Goal: Information Seeking & Learning: Learn about a topic

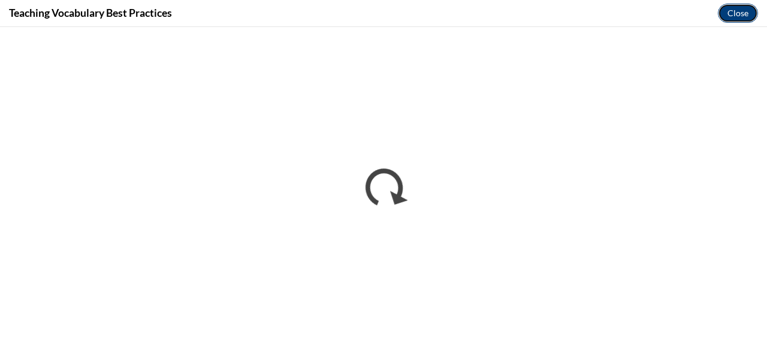
click at [737, 16] on button "Close" at bounding box center [738, 13] width 40 height 19
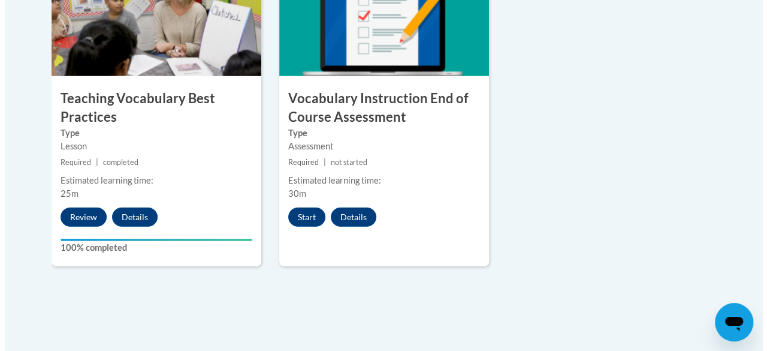
scroll to position [1438, 0]
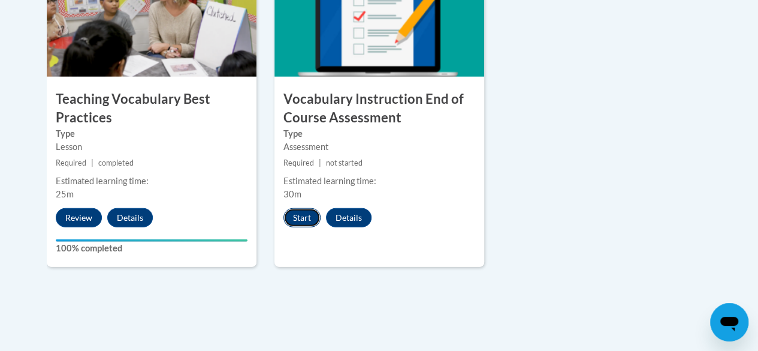
click at [305, 217] on button "Start" at bounding box center [302, 217] width 37 height 19
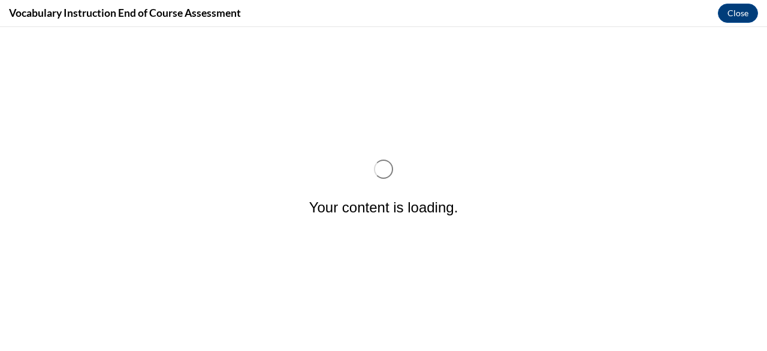
scroll to position [0, 0]
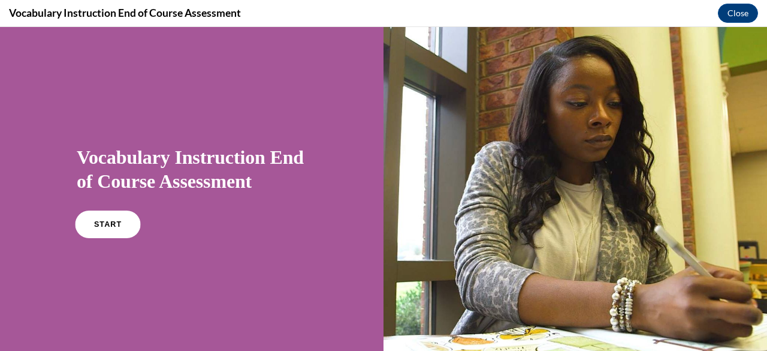
click at [90, 218] on link "START" at bounding box center [107, 224] width 65 height 28
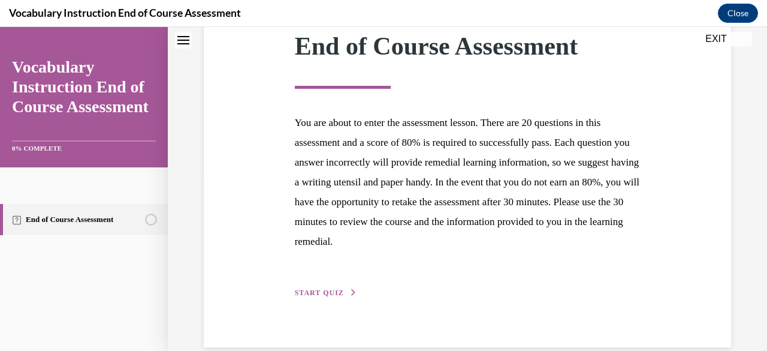
scroll to position [179, 0]
click at [326, 291] on span "START QUIZ" at bounding box center [319, 293] width 49 height 8
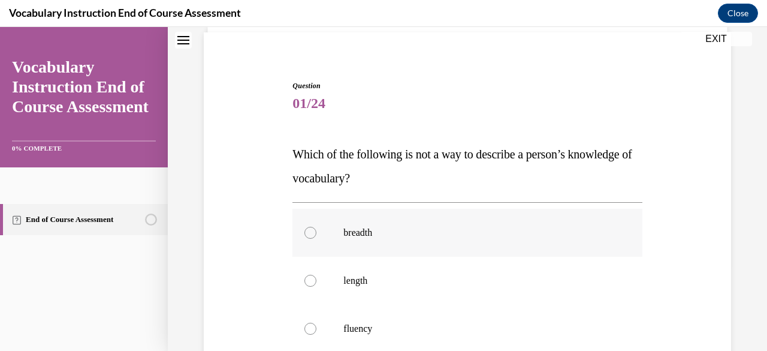
scroll to position [86, 0]
click at [314, 280] on div at bounding box center [311, 281] width 12 height 12
click at [314, 280] on input "length" at bounding box center [311, 281] width 12 height 12
radio input "true"
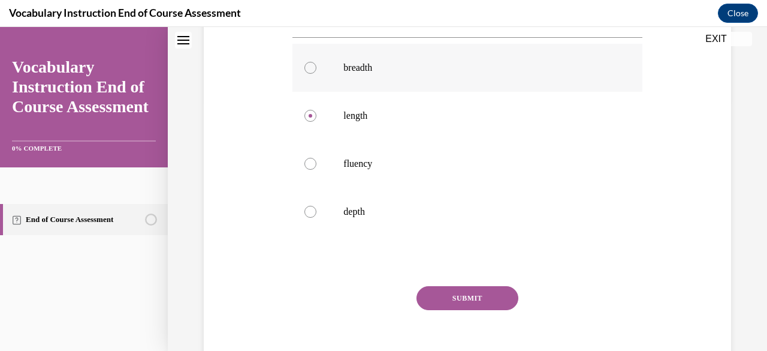
scroll to position [252, 0]
click at [459, 296] on button "SUBMIT" at bounding box center [468, 297] width 102 height 24
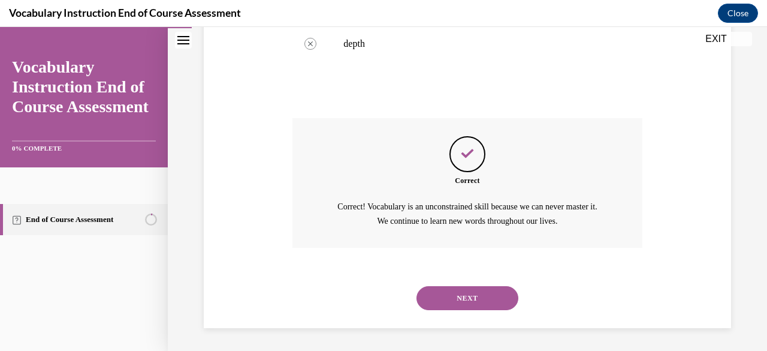
click at [459, 296] on button "NEXT" at bounding box center [468, 298] width 102 height 24
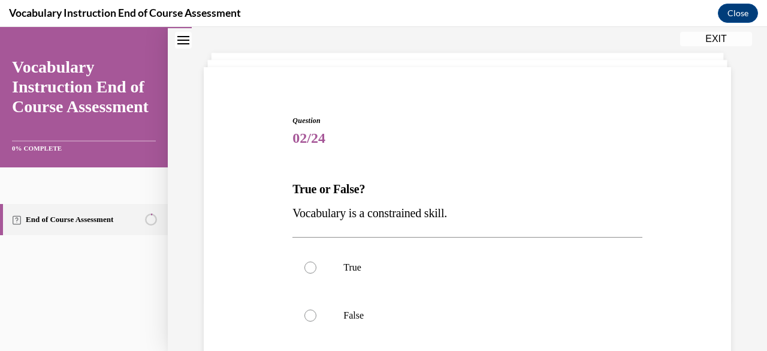
scroll to position [51, 0]
click at [311, 316] on div at bounding box center [311, 316] width 12 height 12
click at [311, 316] on input "False" at bounding box center [311, 316] width 12 height 12
radio input "true"
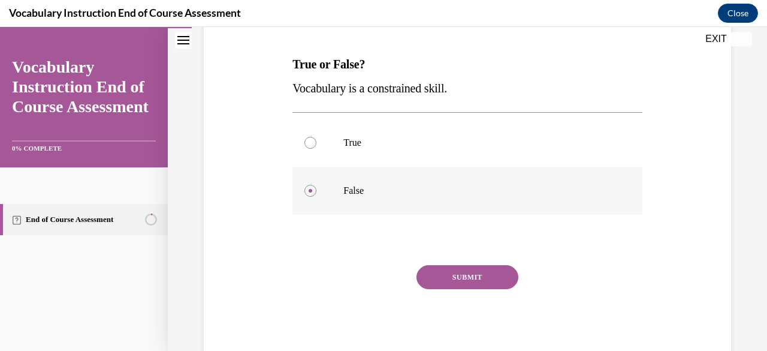
scroll to position [176, 0]
click at [470, 271] on button "SUBMIT" at bounding box center [468, 277] width 102 height 24
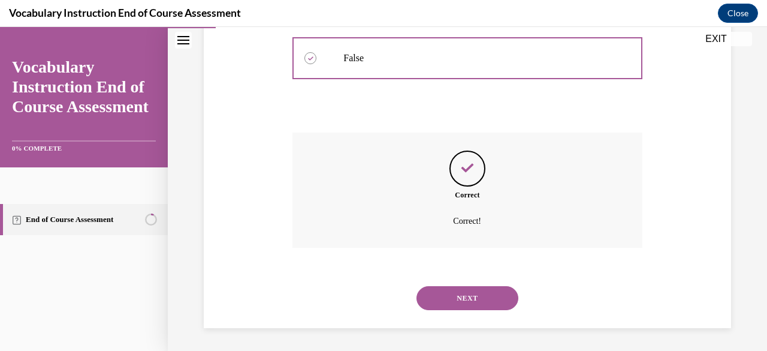
click at [472, 293] on button "NEXT" at bounding box center [468, 298] width 102 height 24
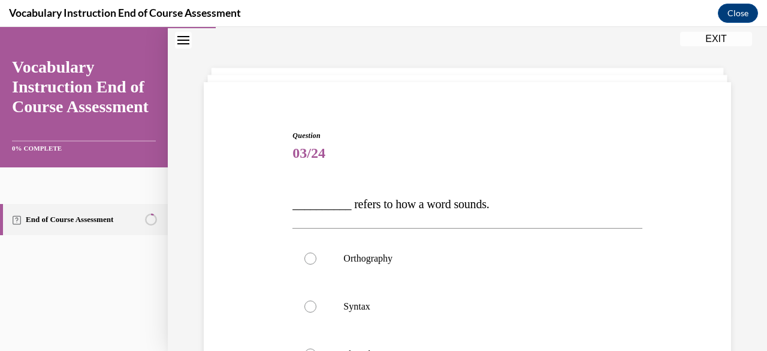
scroll to position [88, 0]
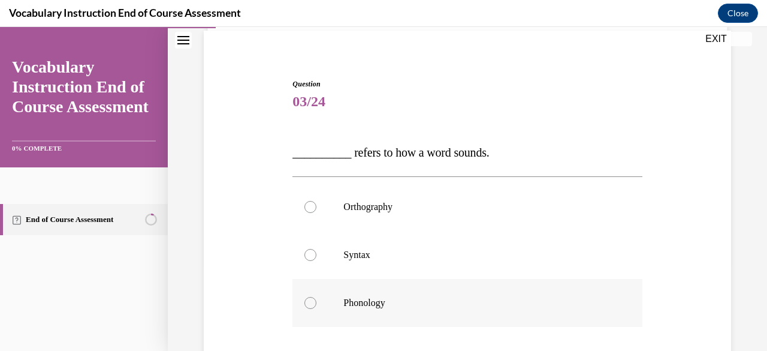
click at [311, 302] on div at bounding box center [311, 303] width 12 height 12
click at [311, 302] on input "Phonology" at bounding box center [311, 303] width 12 height 12
radio input "true"
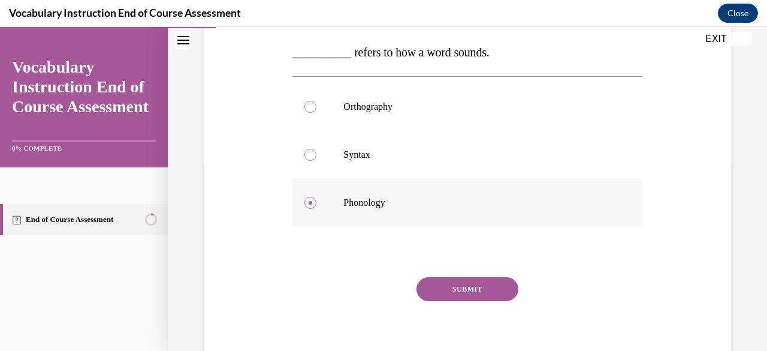
scroll to position [189, 0]
click at [454, 286] on button "SUBMIT" at bounding box center [468, 288] width 102 height 24
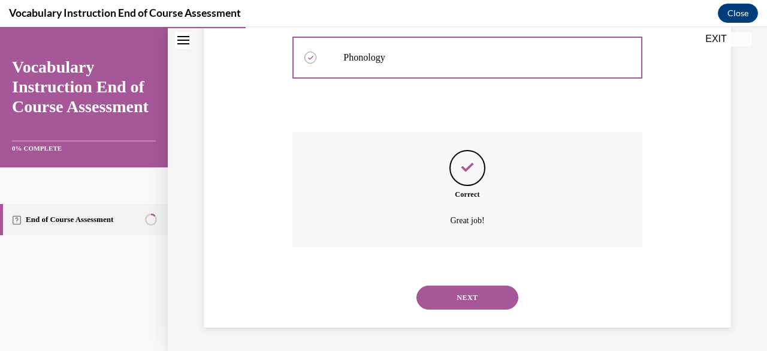
scroll to position [333, 0]
click at [453, 297] on button "NEXT" at bounding box center [468, 298] width 102 height 24
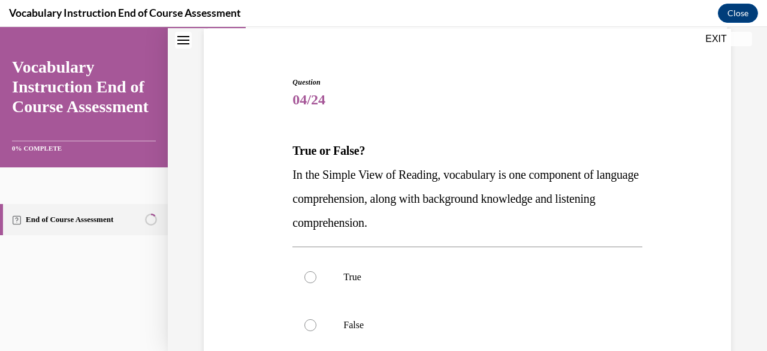
scroll to position [89, 0]
click at [309, 276] on div at bounding box center [311, 278] width 12 height 12
click at [309, 276] on input "True" at bounding box center [311, 278] width 12 height 12
radio input "true"
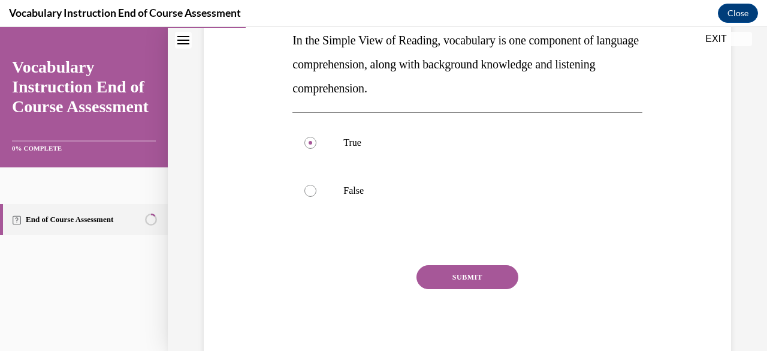
scroll to position [224, 0]
click at [465, 275] on button "SUBMIT" at bounding box center [468, 278] width 102 height 24
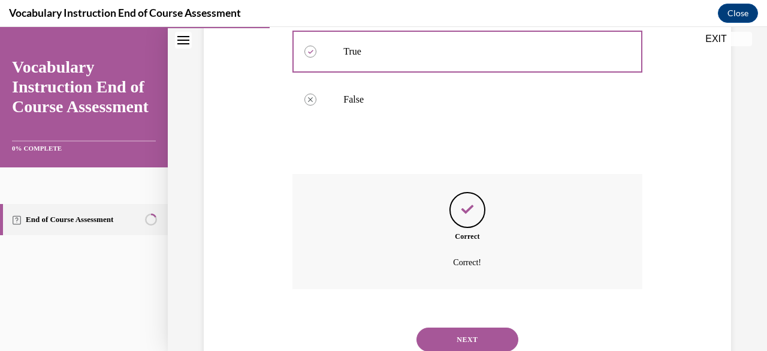
scroll to position [315, 0]
click at [468, 338] on button "NEXT" at bounding box center [468, 340] width 102 height 24
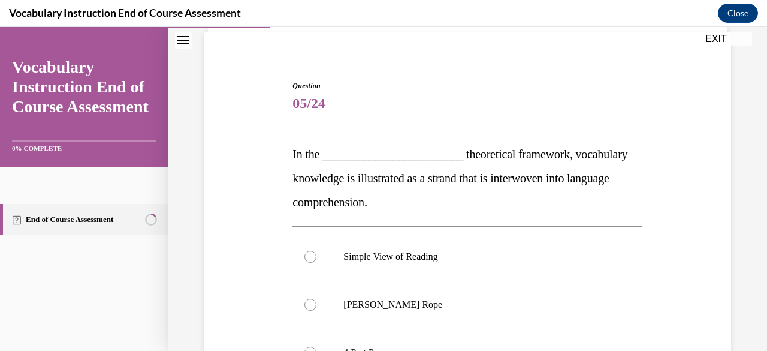
scroll to position [87, 0]
click at [309, 302] on div at bounding box center [311, 304] width 12 height 12
click at [309, 302] on input "[PERSON_NAME] Rope" at bounding box center [311, 304] width 12 height 12
radio input "true"
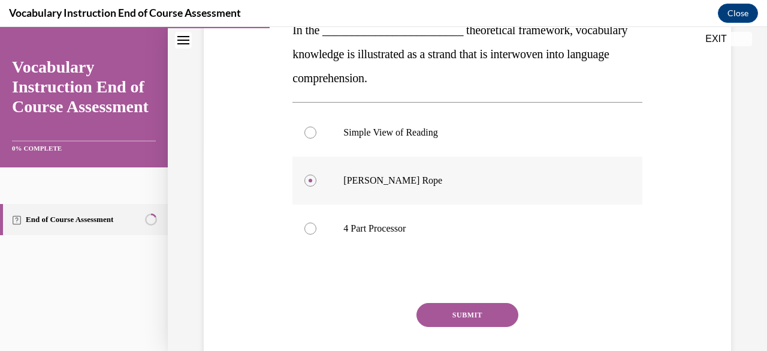
scroll to position [212, 0]
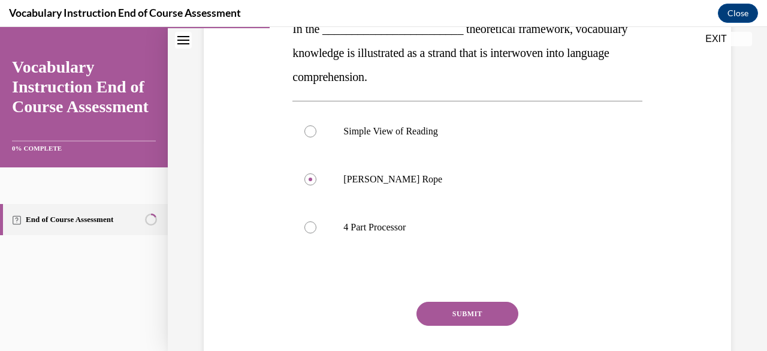
click at [454, 312] on button "SUBMIT" at bounding box center [468, 314] width 102 height 24
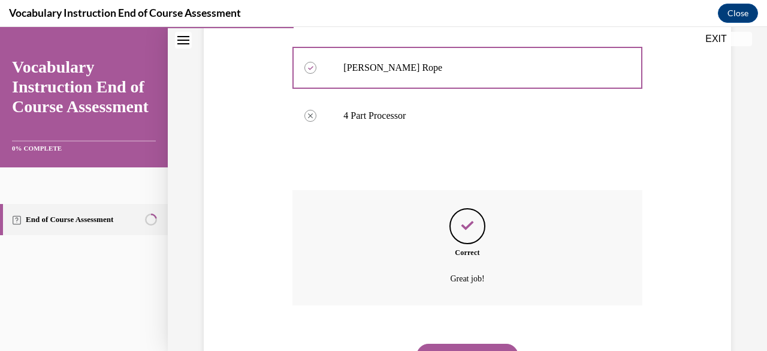
scroll to position [323, 0]
click at [461, 345] on button "NEXT" at bounding box center [468, 356] width 102 height 24
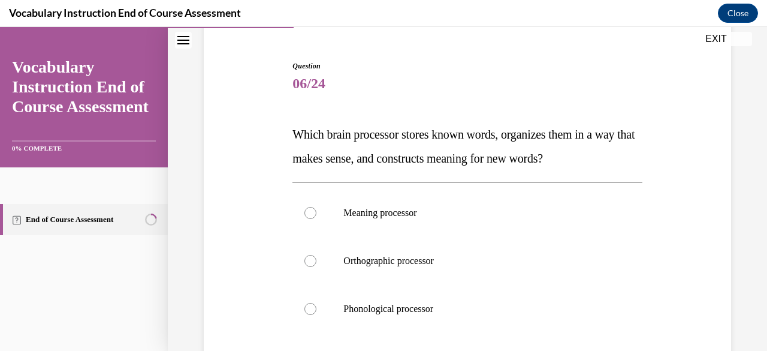
scroll to position [107, 0]
click at [311, 213] on div at bounding box center [311, 212] width 12 height 12
click at [311, 213] on input "Meaning processor" at bounding box center [311, 212] width 12 height 12
radio input "true"
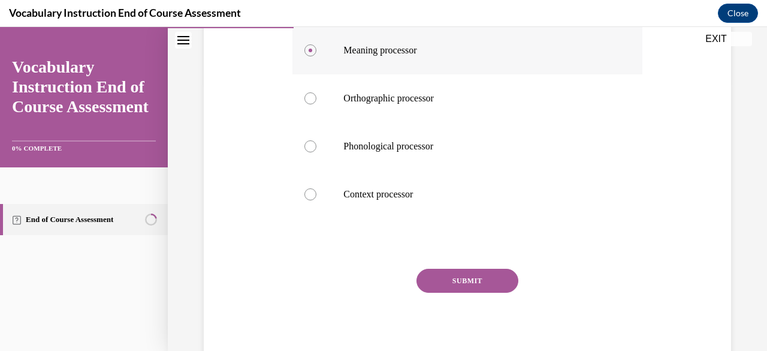
scroll to position [268, 0]
click at [472, 276] on button "SUBMIT" at bounding box center [468, 281] width 102 height 24
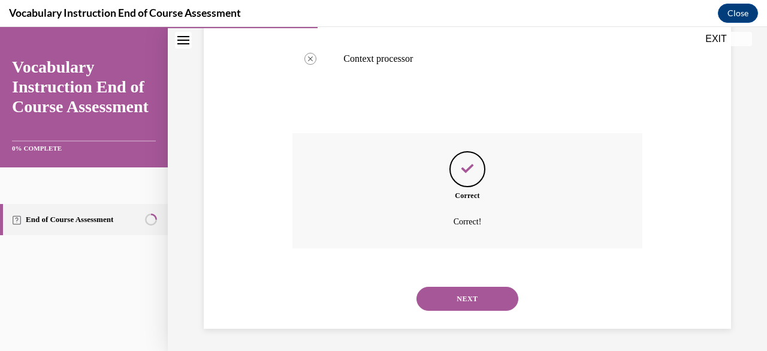
click at [471, 289] on button "NEXT" at bounding box center [468, 299] width 102 height 24
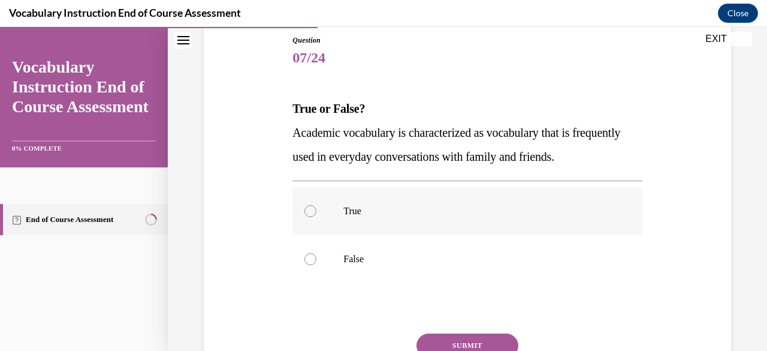
scroll to position [131, 0]
click at [315, 256] on label "False" at bounding box center [467, 260] width 349 height 48
click at [315, 256] on input "False" at bounding box center [311, 260] width 12 height 12
radio input "true"
click at [458, 340] on button "SUBMIT" at bounding box center [468, 346] width 102 height 24
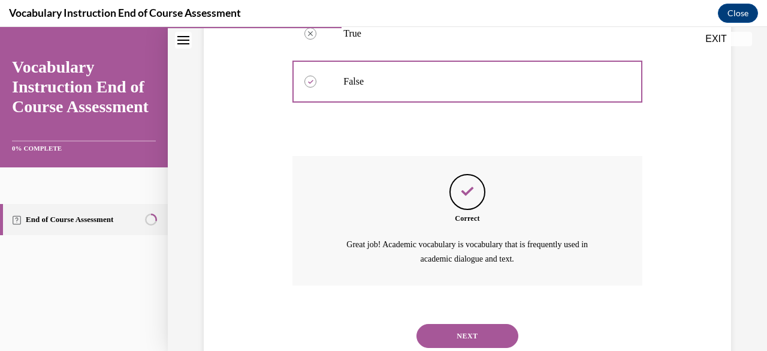
click at [462, 335] on button "NEXT" at bounding box center [468, 336] width 102 height 24
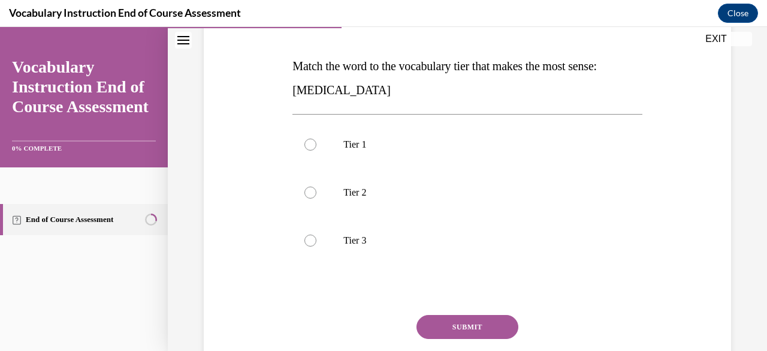
scroll to position [174, 0]
click at [313, 241] on div at bounding box center [311, 241] width 12 height 12
click at [313, 241] on input "Tier 3" at bounding box center [311, 241] width 12 height 12
radio input "true"
click at [478, 334] on button "SUBMIT" at bounding box center [468, 327] width 102 height 24
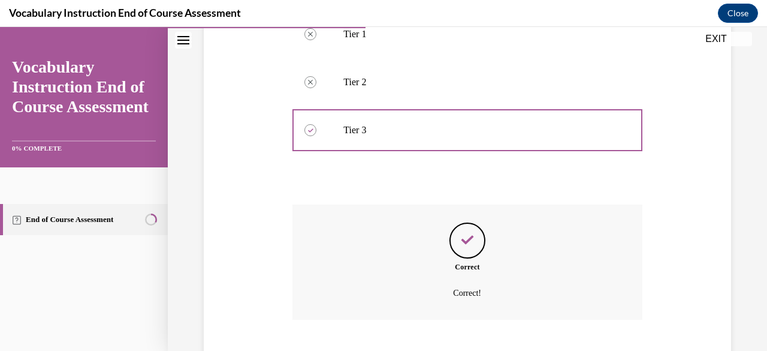
scroll to position [345, 0]
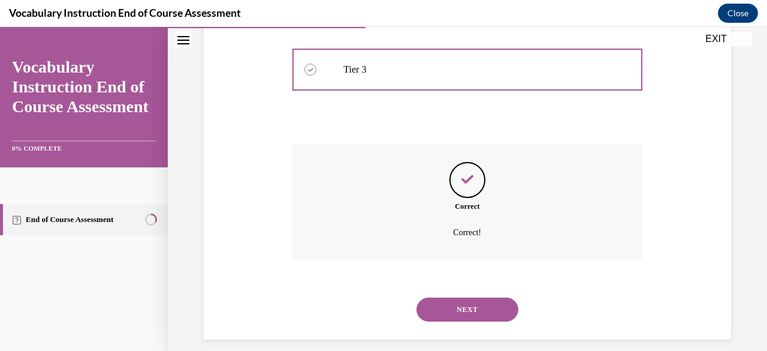
click at [472, 302] on button "NEXT" at bounding box center [468, 309] width 102 height 24
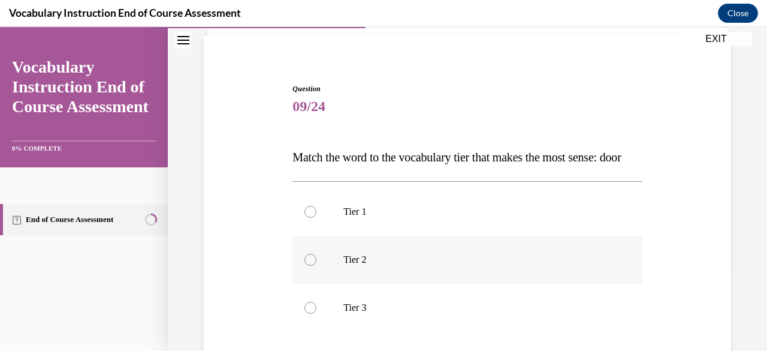
scroll to position [84, 0]
click at [311, 217] on div at bounding box center [311, 211] width 12 height 12
click at [311, 217] on input "Tier 1" at bounding box center [311, 211] width 12 height 12
radio input "true"
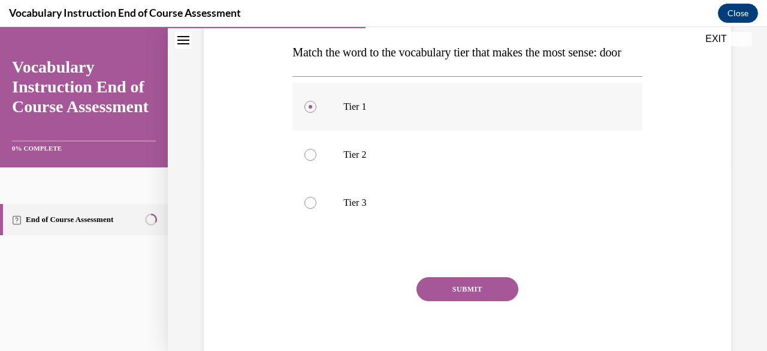
scroll to position [188, 0]
click at [480, 302] on button "SUBMIT" at bounding box center [468, 290] width 102 height 24
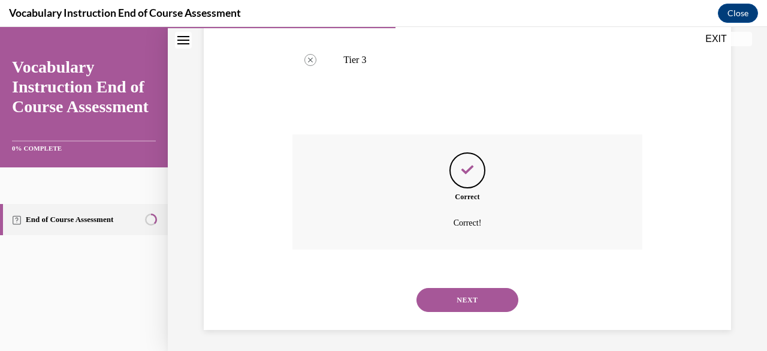
scroll to position [330, 0]
click at [468, 312] on button "NEXT" at bounding box center [468, 300] width 102 height 24
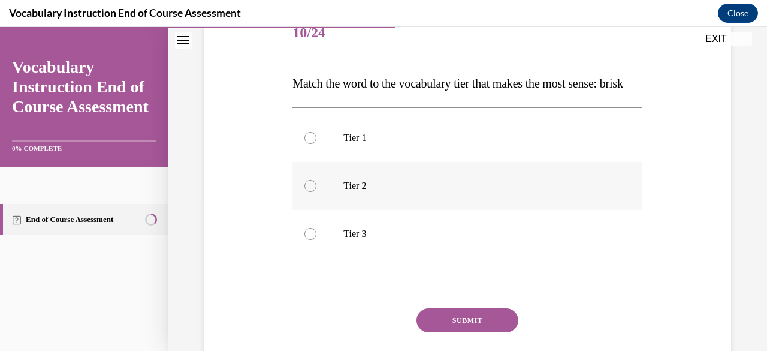
scroll to position [156, 0]
click at [309, 192] on div at bounding box center [311, 186] width 12 height 12
click at [309, 192] on input "Tier 2" at bounding box center [311, 186] width 12 height 12
radio input "true"
click at [430, 333] on button "SUBMIT" at bounding box center [468, 321] width 102 height 24
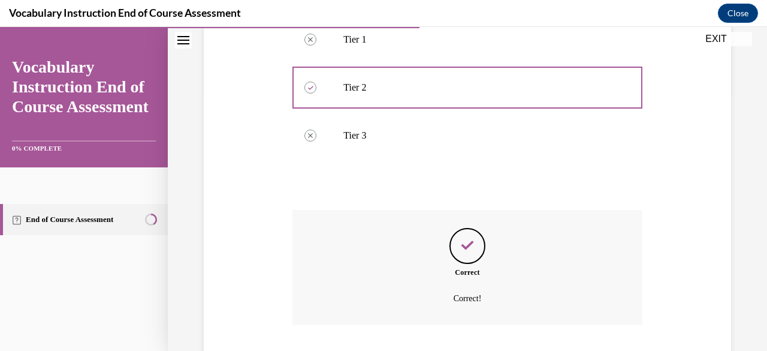
scroll to position [357, 0]
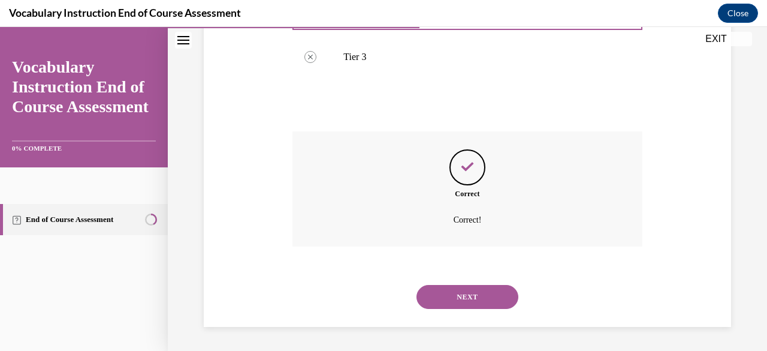
click at [447, 291] on button "NEXT" at bounding box center [468, 297] width 102 height 24
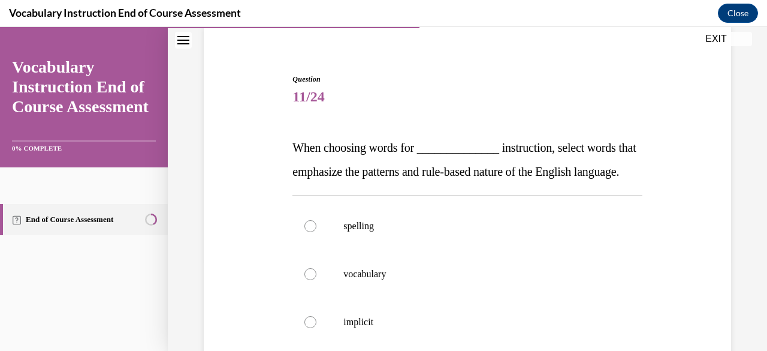
scroll to position [95, 0]
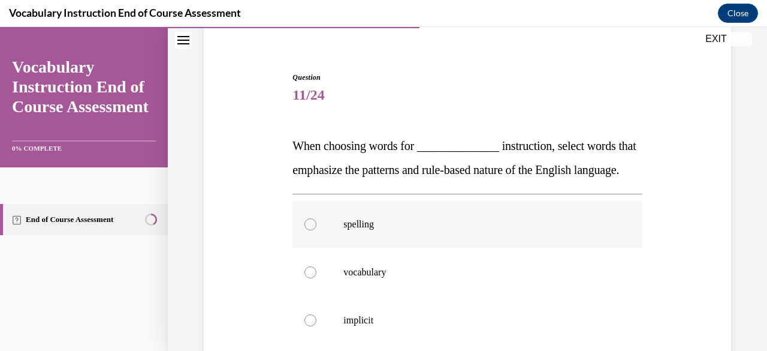
click at [305, 230] on div at bounding box center [311, 224] width 12 height 12
click at [305, 230] on input "spelling" at bounding box center [311, 224] width 12 height 12
radio input "true"
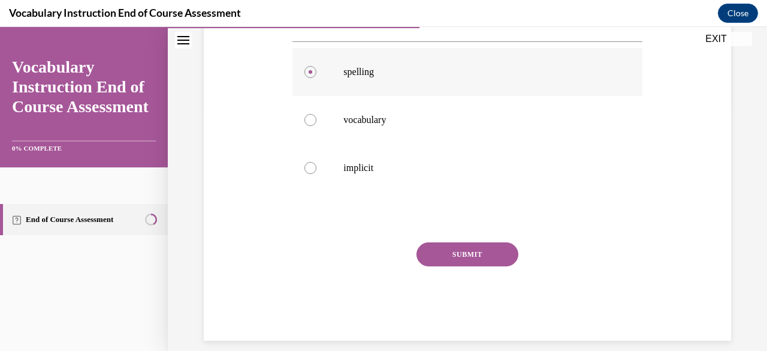
scroll to position [248, 0]
click at [479, 266] on button "SUBMIT" at bounding box center [468, 254] width 102 height 24
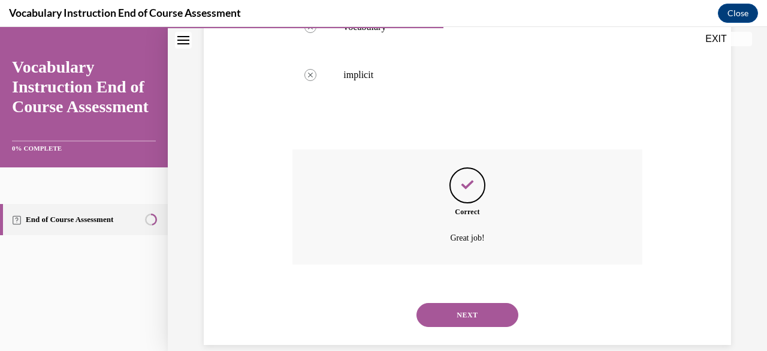
scroll to position [381, 0]
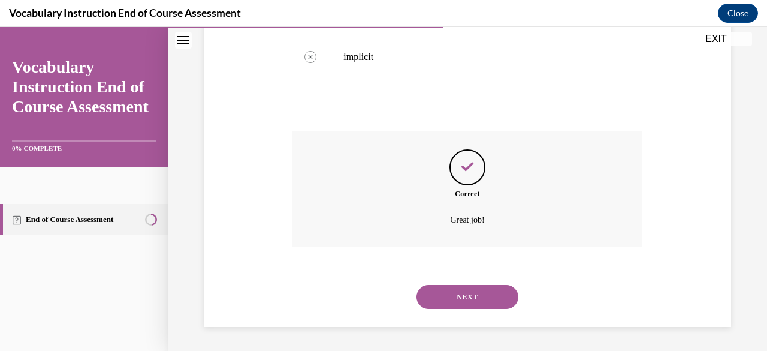
click at [481, 294] on button "NEXT" at bounding box center [468, 297] width 102 height 24
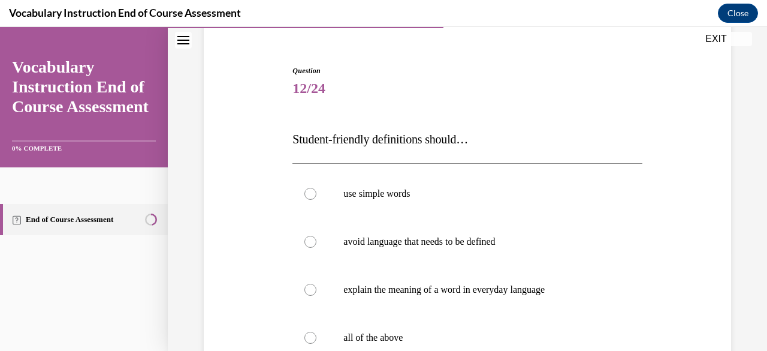
scroll to position [144, 0]
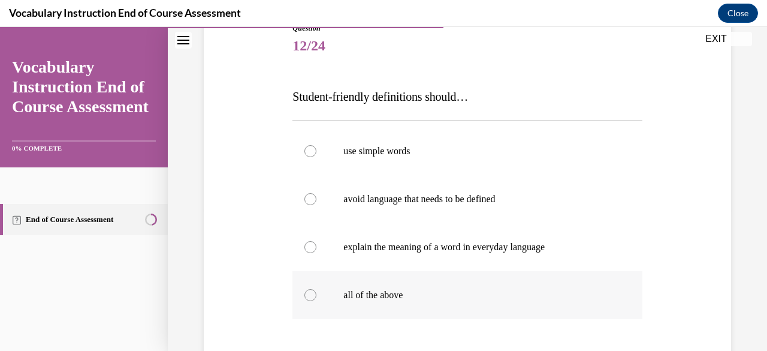
click at [302, 291] on label "all of the above" at bounding box center [467, 295] width 349 height 48
click at [305, 291] on input "all of the above" at bounding box center [311, 295] width 12 height 12
radio input "true"
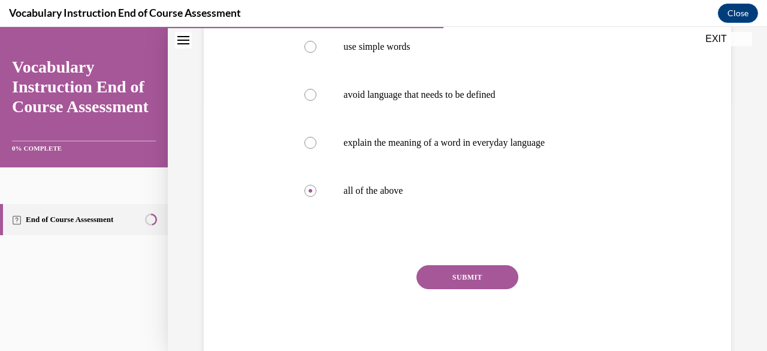
click at [441, 277] on button "SUBMIT" at bounding box center [468, 277] width 102 height 24
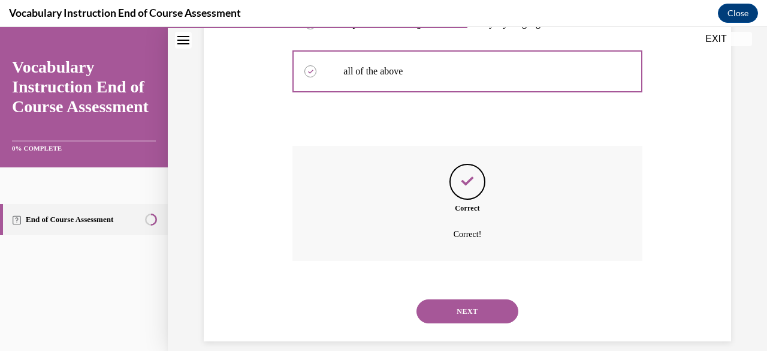
click at [455, 307] on button "NEXT" at bounding box center [468, 311] width 102 height 24
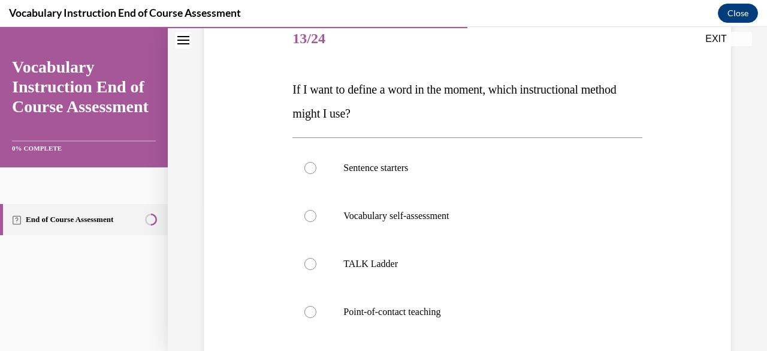
scroll to position [150, 0]
click at [308, 312] on div at bounding box center [311, 312] width 12 height 12
click at [308, 312] on input "Point-of-contact teaching" at bounding box center [311, 312] width 12 height 12
radio input "true"
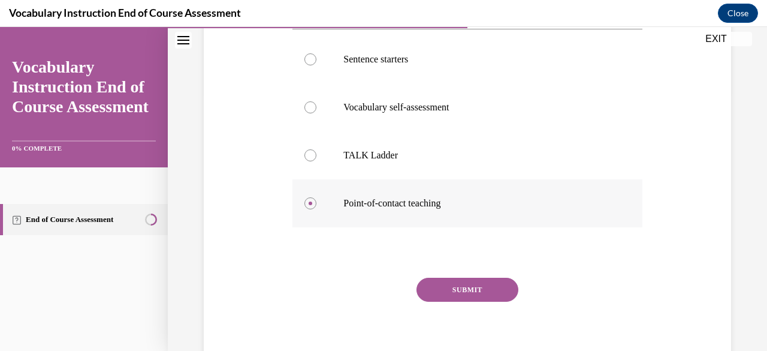
scroll to position [259, 0]
click at [439, 292] on button "SUBMIT" at bounding box center [468, 290] width 102 height 24
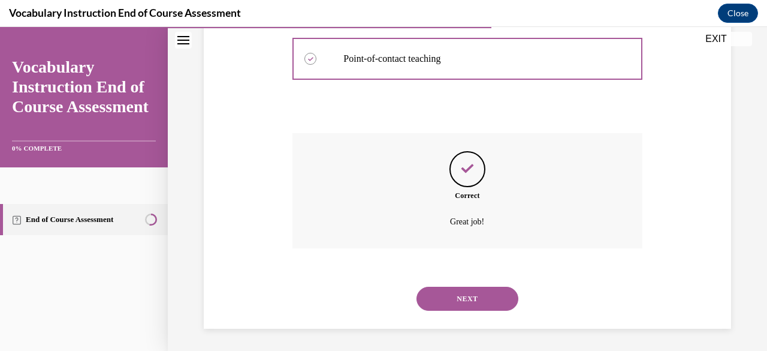
click at [440, 294] on button "NEXT" at bounding box center [468, 299] width 102 height 24
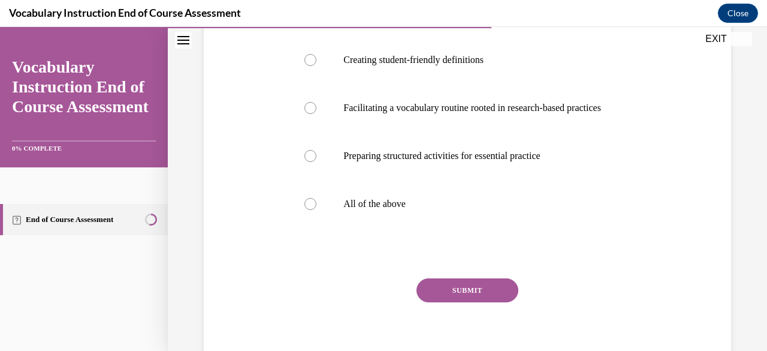
scroll to position [282, 0]
click at [309, 210] on div at bounding box center [311, 204] width 12 height 12
click at [309, 210] on input "All of the above" at bounding box center [311, 204] width 12 height 12
radio input "true"
click at [447, 303] on button "SUBMIT" at bounding box center [468, 291] width 102 height 24
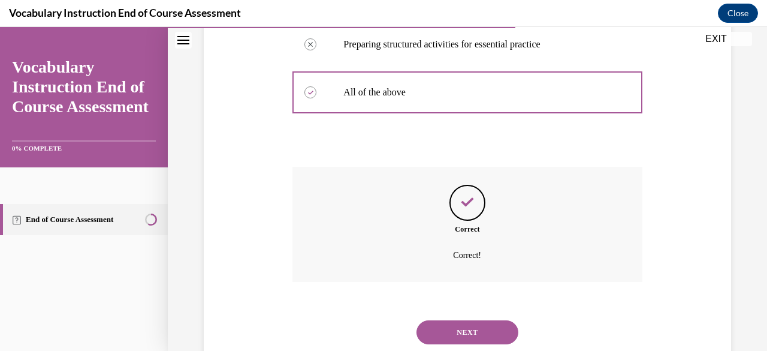
scroll to position [456, 0]
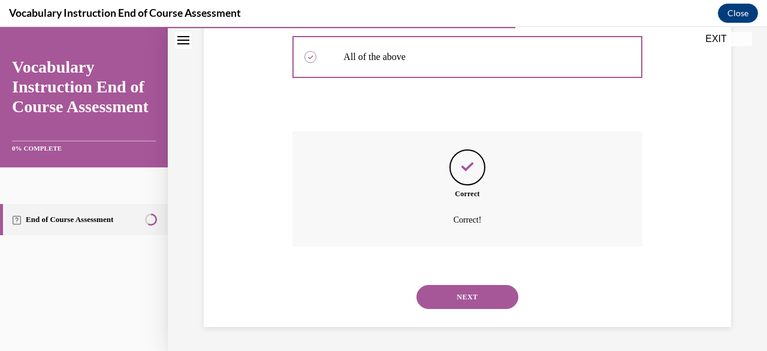
click at [457, 306] on button "NEXT" at bounding box center [468, 297] width 102 height 24
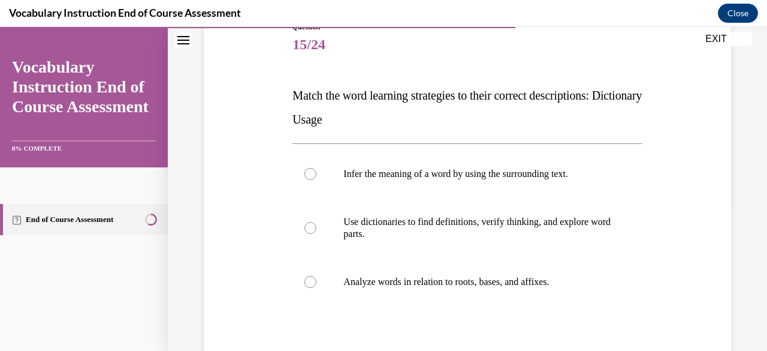
scroll to position [144, 0]
click at [308, 226] on div at bounding box center [311, 228] width 12 height 12
click at [308, 226] on input "Use dictionaries to find definitions, verify thinking, and explore word parts." at bounding box center [311, 228] width 12 height 12
radio input "true"
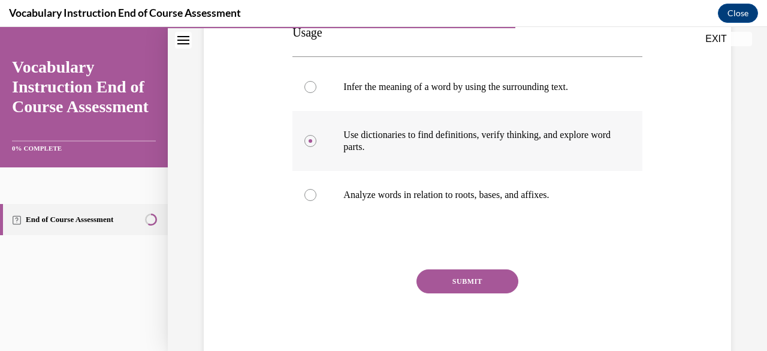
scroll to position [236, 0]
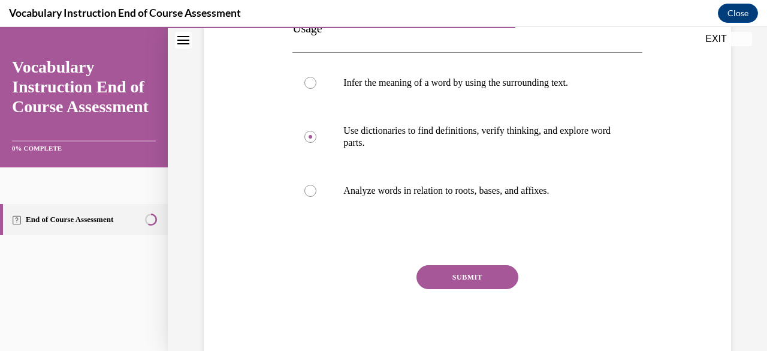
click at [458, 277] on button "SUBMIT" at bounding box center [468, 277] width 102 height 24
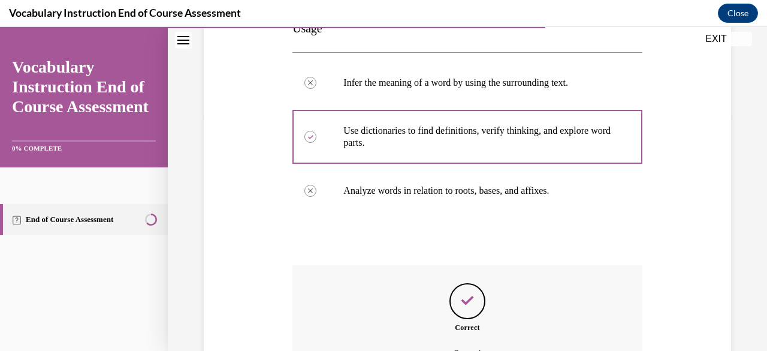
scroll to position [355, 0]
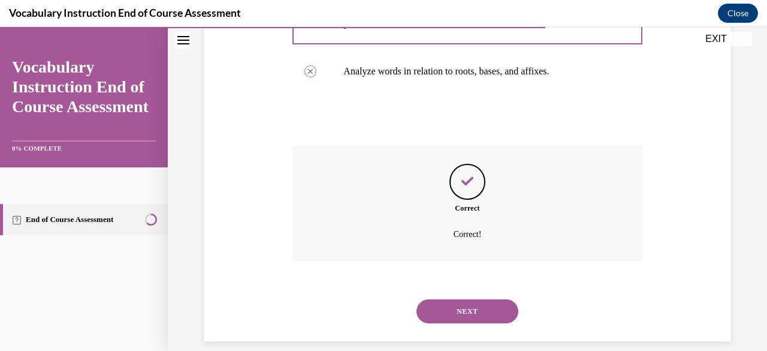
click at [465, 308] on button "NEXT" at bounding box center [468, 311] width 102 height 24
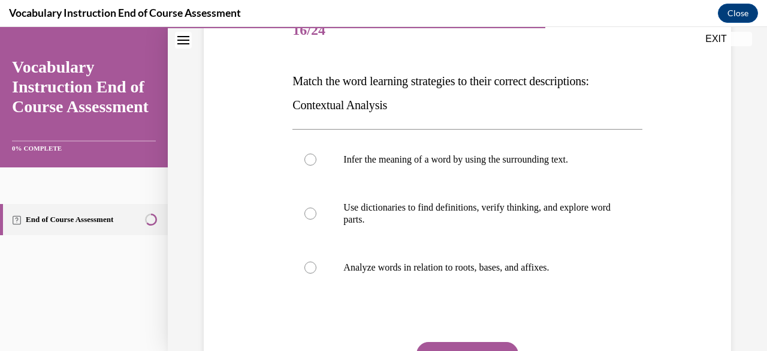
scroll to position [159, 0]
click at [314, 161] on div at bounding box center [311, 160] width 12 height 12
click at [314, 161] on input "Infer the meaning of a word by using the surrounding text." at bounding box center [311, 160] width 12 height 12
radio input "true"
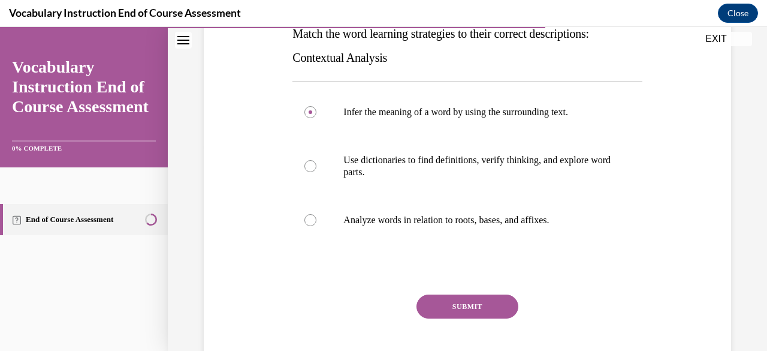
click at [472, 311] on button "SUBMIT" at bounding box center [468, 306] width 102 height 24
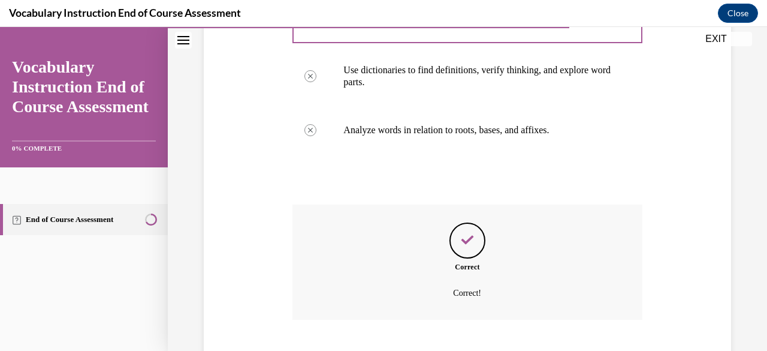
scroll to position [369, 0]
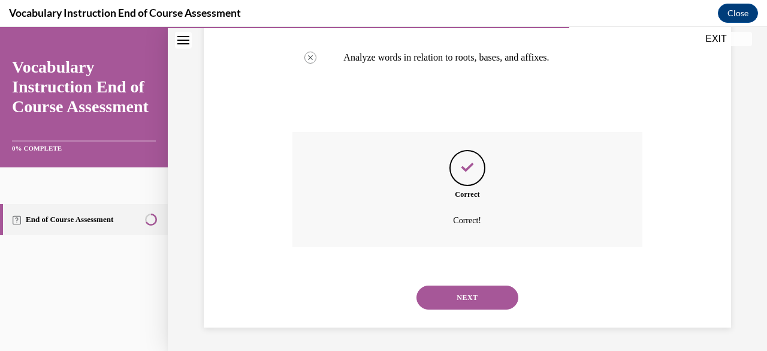
click at [456, 293] on button "NEXT" at bounding box center [468, 297] width 102 height 24
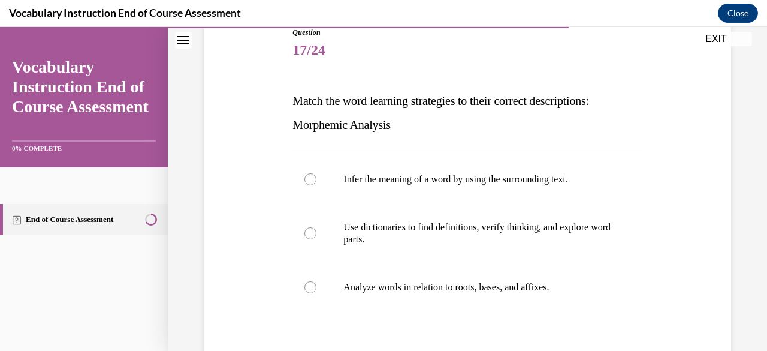
scroll to position [140, 0]
click at [308, 287] on div at bounding box center [311, 287] width 12 height 12
click at [308, 287] on input "Analyze words in relation to roots, bases, and affixes." at bounding box center [311, 287] width 12 height 12
radio input "true"
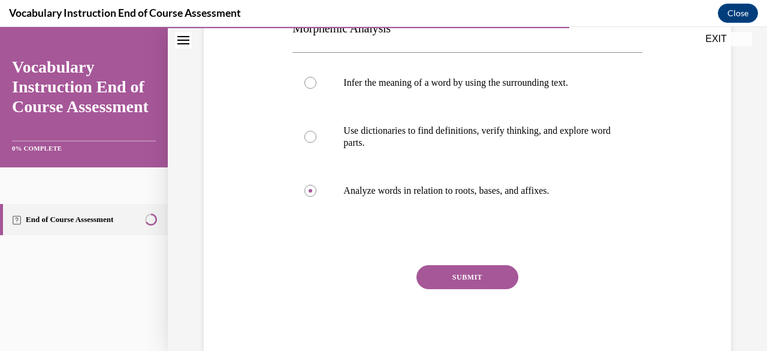
click at [449, 269] on button "SUBMIT" at bounding box center [468, 277] width 102 height 24
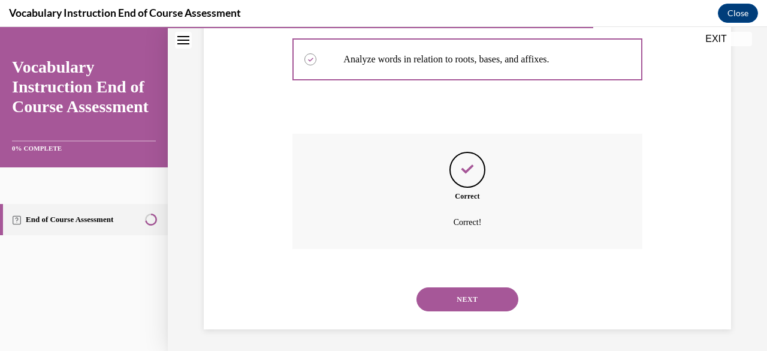
scroll to position [367, 0]
click at [459, 293] on button "NEXT" at bounding box center [468, 300] width 102 height 24
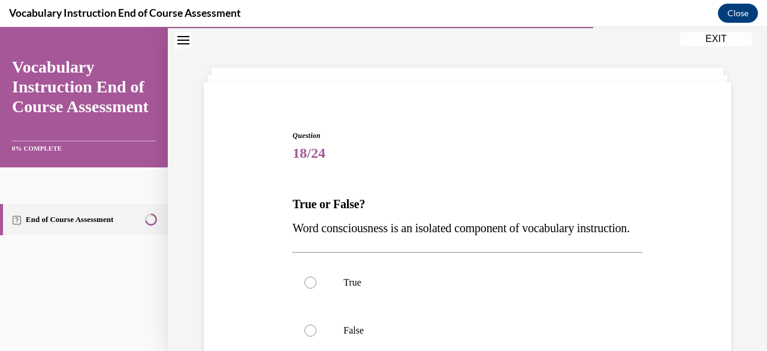
click at [459, 293] on label "True" at bounding box center [467, 282] width 349 height 48
click at [317, 288] on input "True" at bounding box center [311, 282] width 12 height 12
radio input "true"
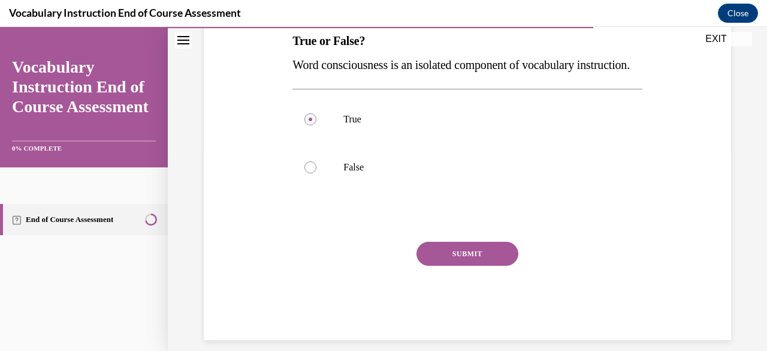
scroll to position [200, 0]
click at [312, 173] on div at bounding box center [311, 167] width 12 height 12
click at [312, 173] on input "False" at bounding box center [311, 167] width 12 height 12
radio input "true"
click at [442, 265] on button "SUBMIT" at bounding box center [468, 253] width 102 height 24
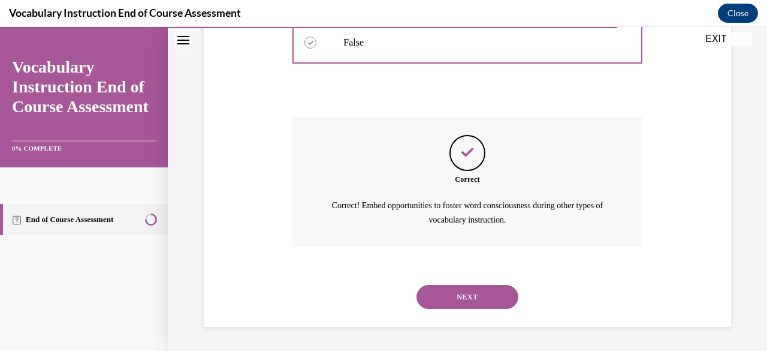
scroll to position [346, 0]
click at [441, 294] on button "NEXT" at bounding box center [468, 297] width 102 height 24
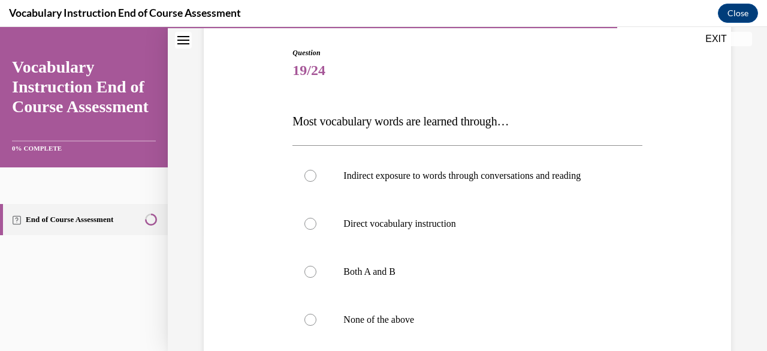
scroll to position [119, 0]
click at [317, 230] on label "Direct vocabulary instruction" at bounding box center [467, 224] width 349 height 48
click at [317, 230] on input "Direct vocabulary instruction" at bounding box center [311, 224] width 12 height 12
radio input "true"
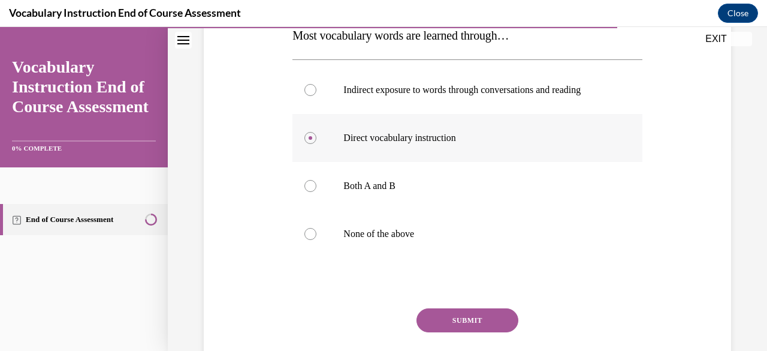
scroll to position [204, 0]
click at [451, 315] on button "SUBMIT" at bounding box center [468, 321] width 102 height 24
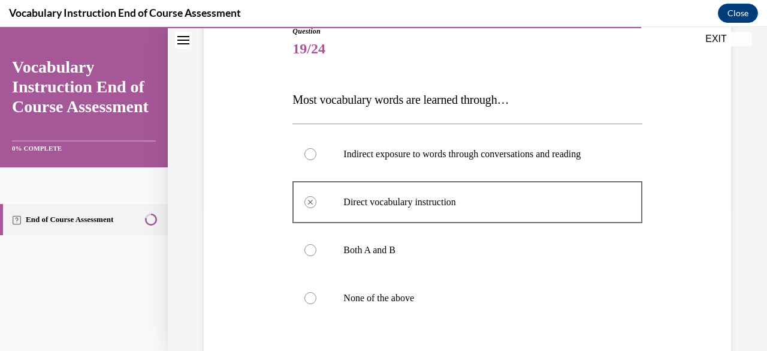
scroll to position [140, 0]
click at [307, 252] on div at bounding box center [311, 251] width 12 height 12
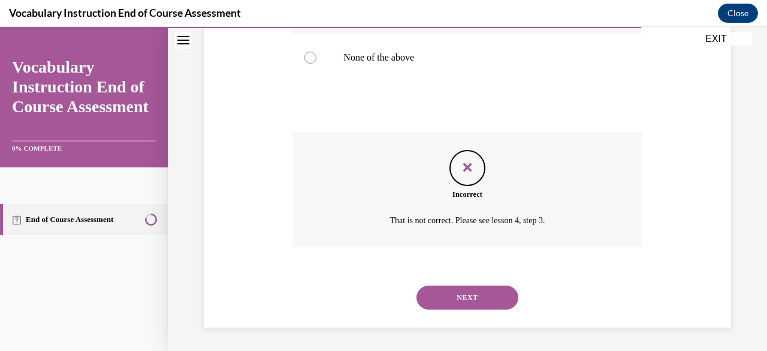
scroll to position [381, 0]
click at [474, 294] on button "NEXT" at bounding box center [468, 298] width 102 height 24
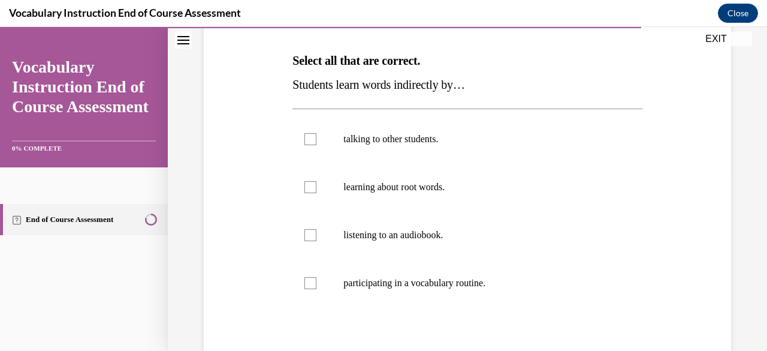
scroll to position [179, 0]
click at [311, 140] on div at bounding box center [311, 140] width 12 height 12
click at [311, 140] on input "talking to other students." at bounding box center [311, 140] width 12 height 12
checkbox input "true"
click at [313, 236] on div at bounding box center [311, 236] width 12 height 12
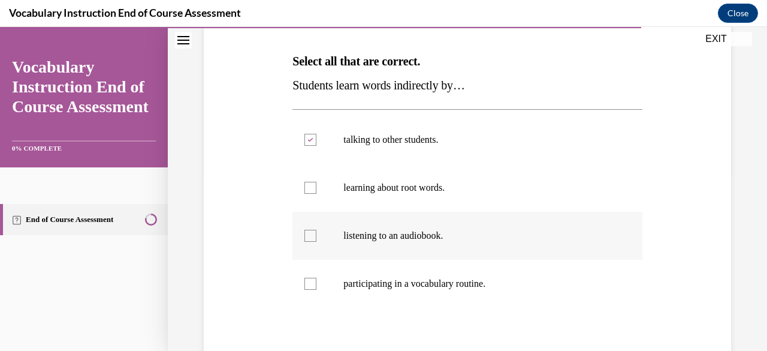
click at [313, 236] on input "listening to an audiobook." at bounding box center [311, 236] width 12 height 12
checkbox input "true"
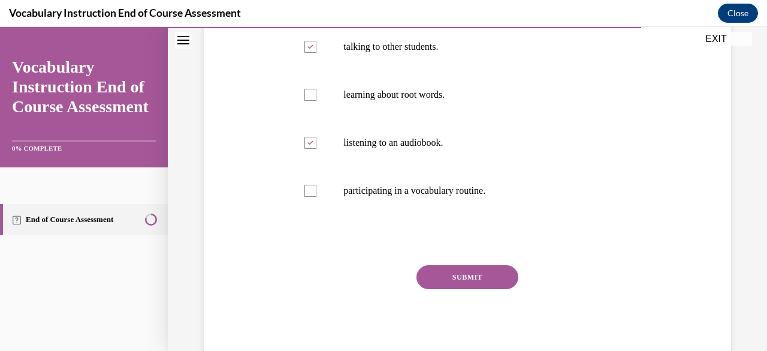
click at [462, 276] on button "SUBMIT" at bounding box center [468, 277] width 102 height 24
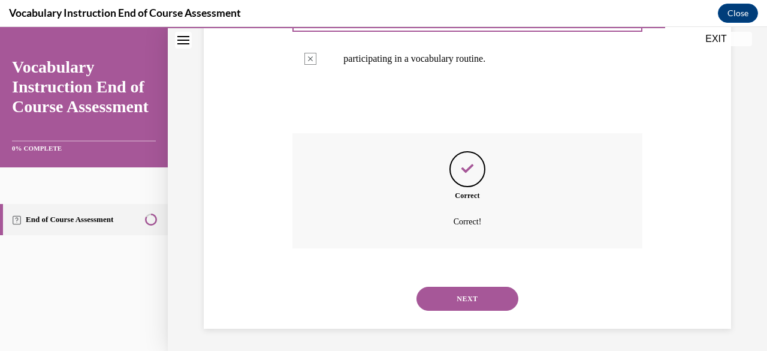
click at [466, 296] on button "NEXT" at bounding box center [468, 299] width 102 height 24
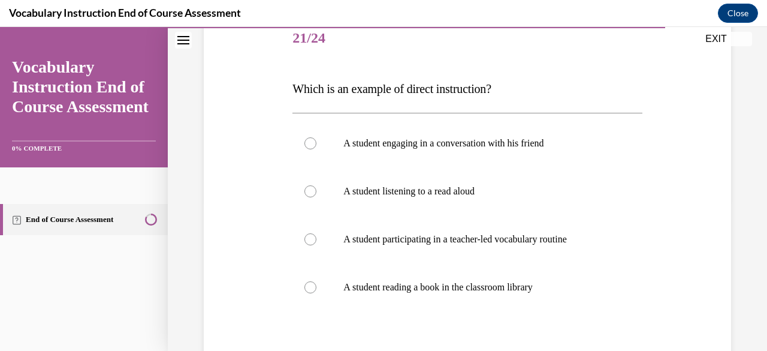
scroll to position [151, 0]
click at [314, 239] on div at bounding box center [311, 240] width 12 height 12
click at [314, 239] on input "A student participating in a teacher-led vocabulary routine" at bounding box center [311, 240] width 12 height 12
radio input "true"
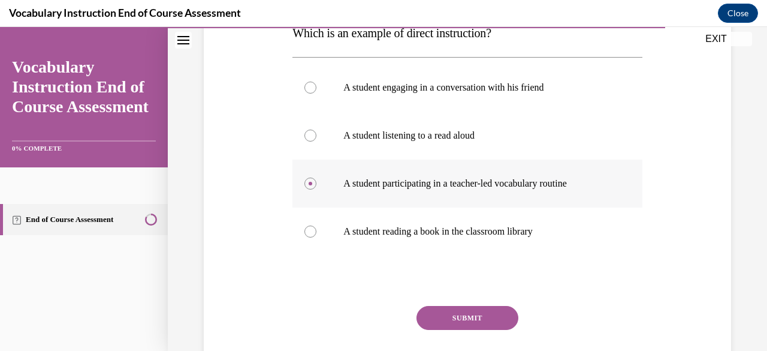
scroll to position [207, 0]
click at [468, 319] on button "SUBMIT" at bounding box center [468, 318] width 102 height 24
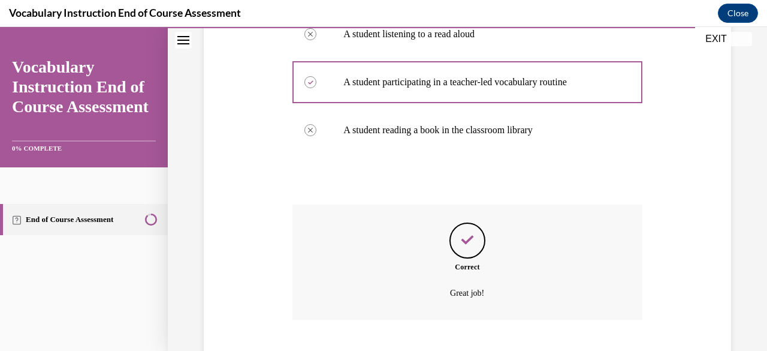
scroll to position [381, 0]
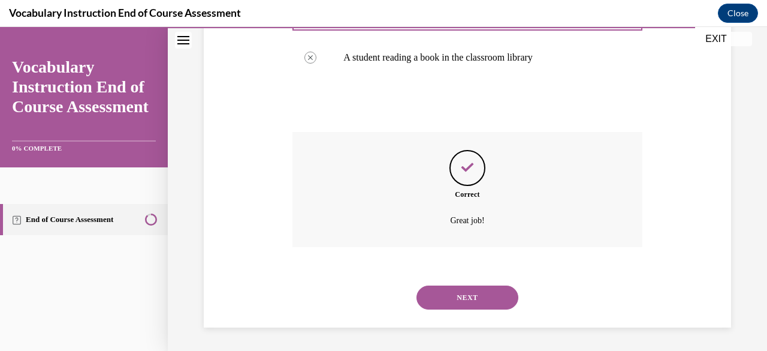
click at [470, 304] on button "NEXT" at bounding box center [468, 297] width 102 height 24
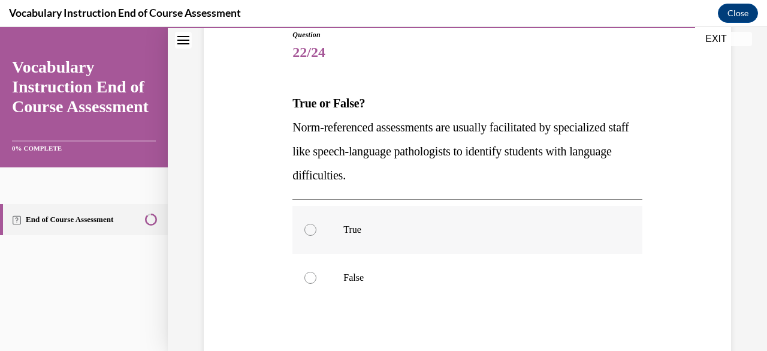
scroll to position [137, 0]
click at [313, 232] on div at bounding box center [311, 230] width 12 height 12
click at [313, 232] on input "True" at bounding box center [311, 230] width 12 height 12
radio input "true"
click at [313, 232] on div at bounding box center [311, 230] width 12 height 12
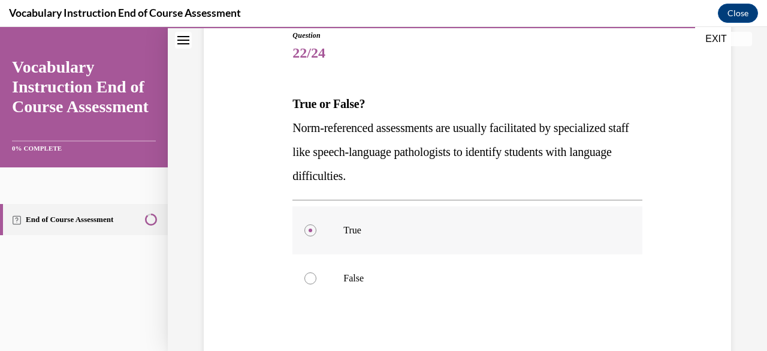
click at [313, 232] on input "True" at bounding box center [311, 230] width 12 height 12
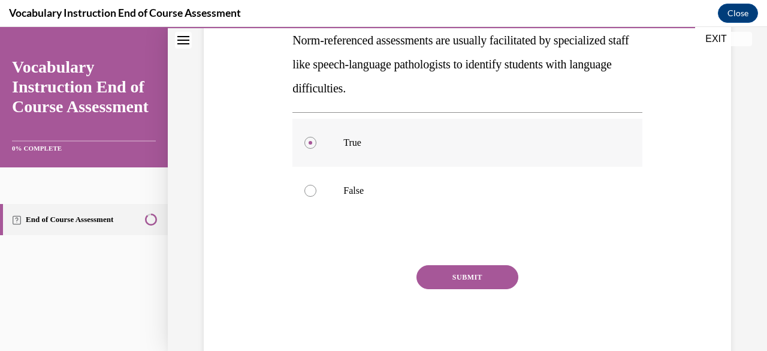
scroll to position [224, 0]
click at [465, 280] on button "SUBMIT" at bounding box center [468, 278] width 102 height 24
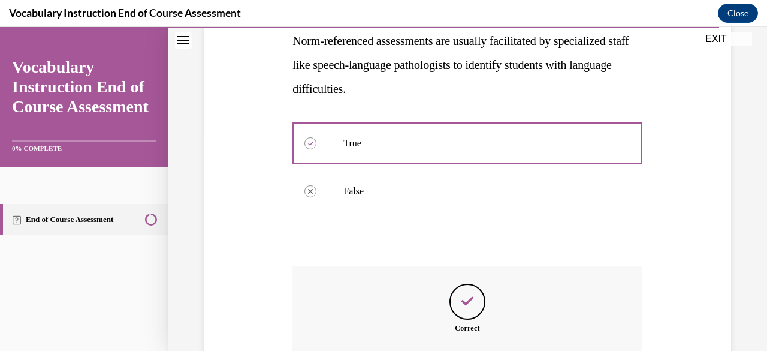
scroll to position [357, 0]
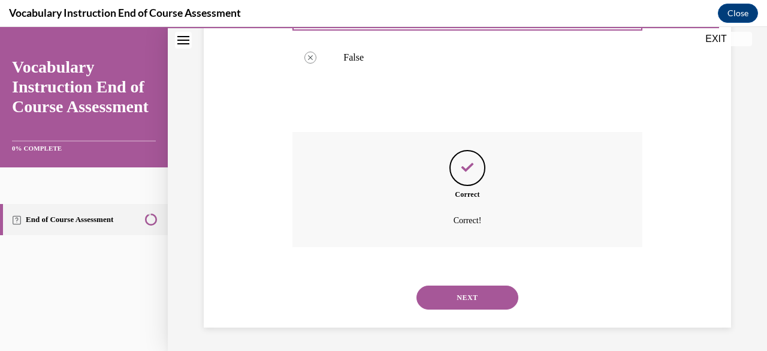
click at [469, 296] on button "NEXT" at bounding box center [468, 297] width 102 height 24
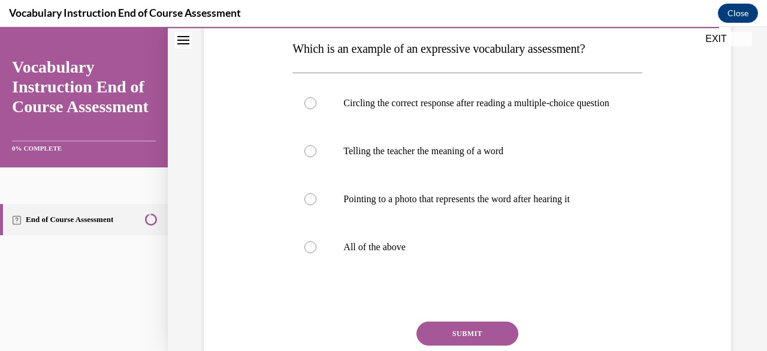
scroll to position [192, 0]
click at [312, 155] on label "Telling the teacher the meaning of a word" at bounding box center [467, 150] width 349 height 48
click at [312, 155] on input "Telling the teacher the meaning of a word" at bounding box center [311, 150] width 12 height 12
radio input "true"
click at [451, 339] on button "SUBMIT" at bounding box center [468, 333] width 102 height 24
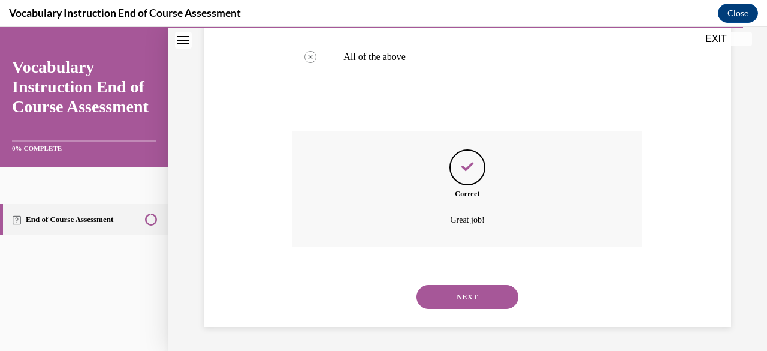
scroll to position [393, 0]
click at [459, 296] on button "NEXT" at bounding box center [468, 297] width 102 height 24
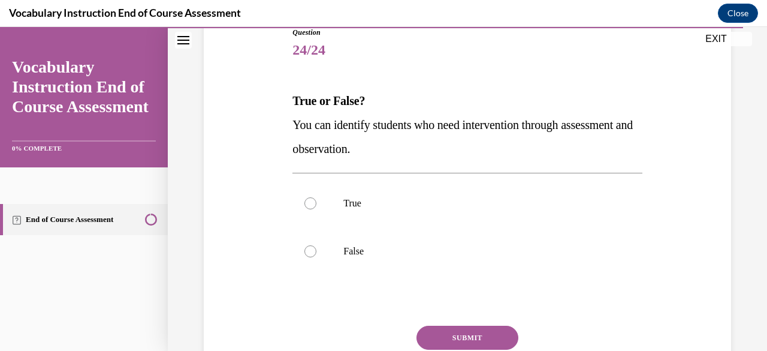
scroll to position [139, 0]
click at [313, 203] on div at bounding box center [311, 204] width 12 height 12
click at [313, 203] on input "True" at bounding box center [311, 204] width 12 height 12
radio input "true"
click at [466, 335] on button "SUBMIT" at bounding box center [468, 338] width 102 height 24
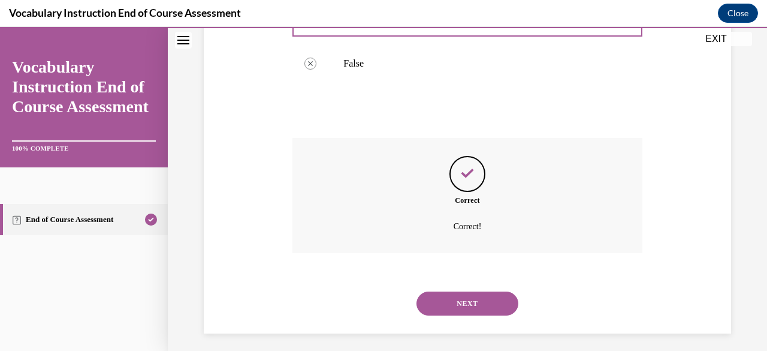
scroll to position [327, 0]
click at [458, 303] on button "NEXT" at bounding box center [468, 304] width 102 height 24
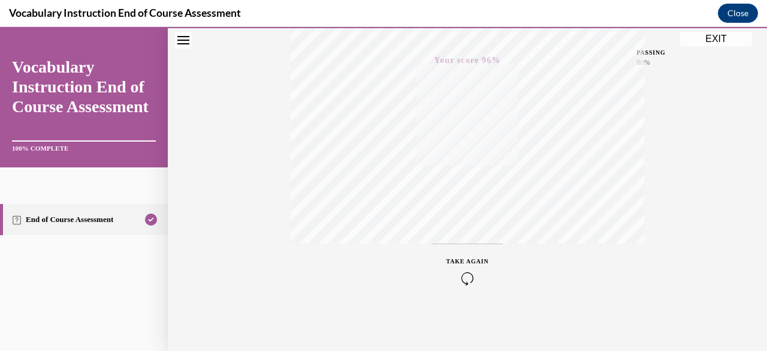
scroll to position [0, 0]
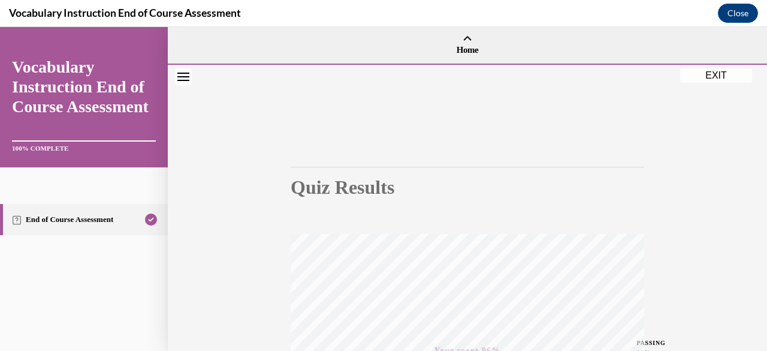
click at [715, 72] on button "EXIT" at bounding box center [716, 75] width 72 height 14
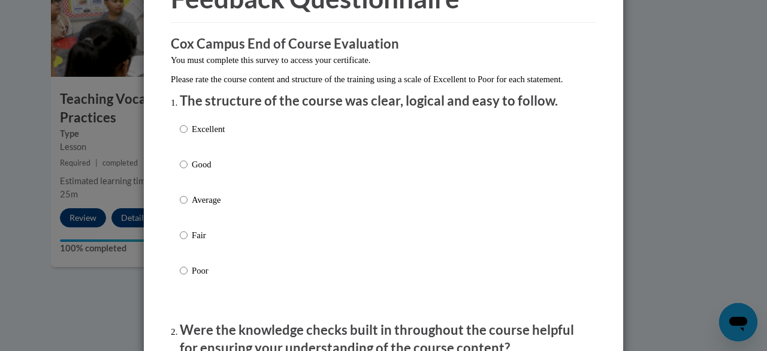
scroll to position [75, 0]
click at [180, 171] on input "Good" at bounding box center [184, 164] width 8 height 13
radio input "true"
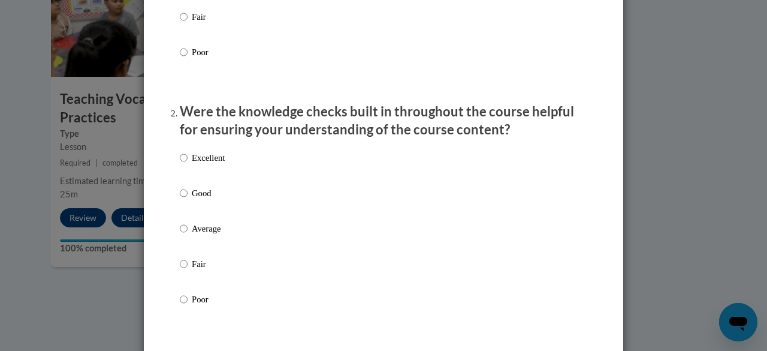
scroll to position [293, 0]
click at [180, 200] on input "Good" at bounding box center [184, 193] width 8 height 13
radio input "true"
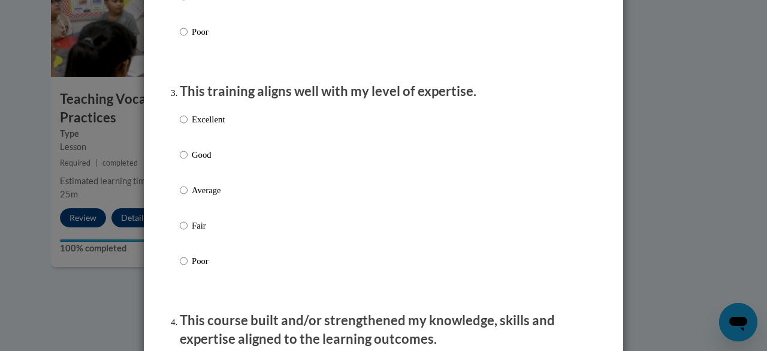
scroll to position [560, 0]
click at [180, 162] on input "Good" at bounding box center [184, 155] width 8 height 13
radio input "true"
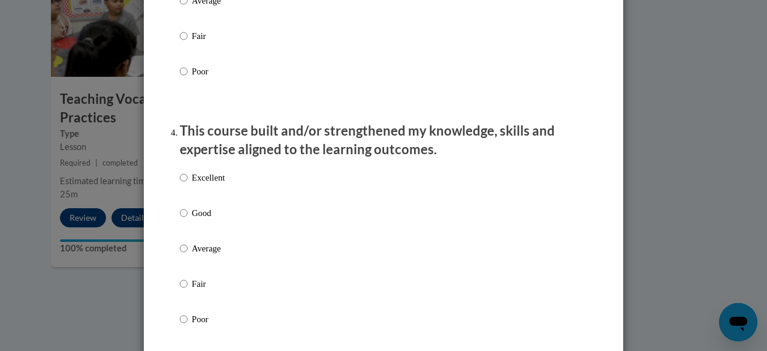
scroll to position [810, 0]
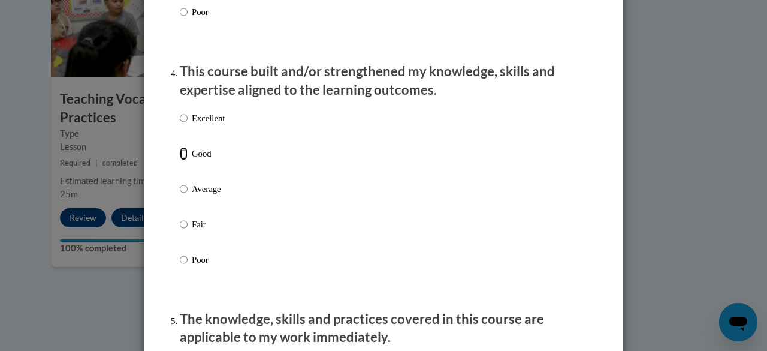
click at [180, 160] on input "Good" at bounding box center [184, 153] width 8 height 13
radio input "true"
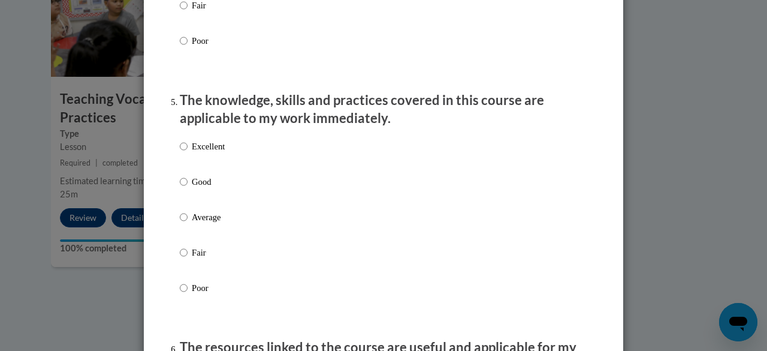
scroll to position [1054, 0]
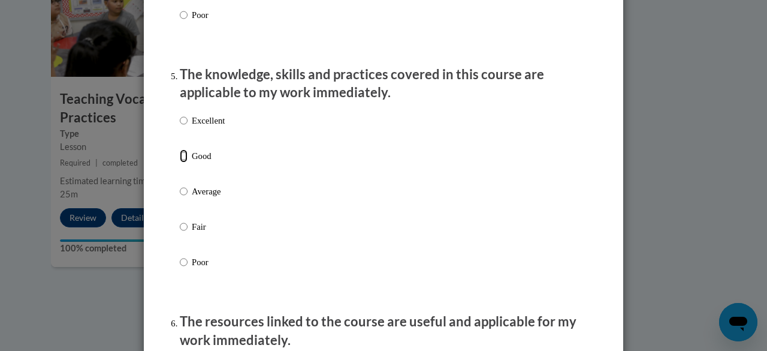
click at [182, 162] on input "Good" at bounding box center [184, 155] width 8 height 13
radio input "true"
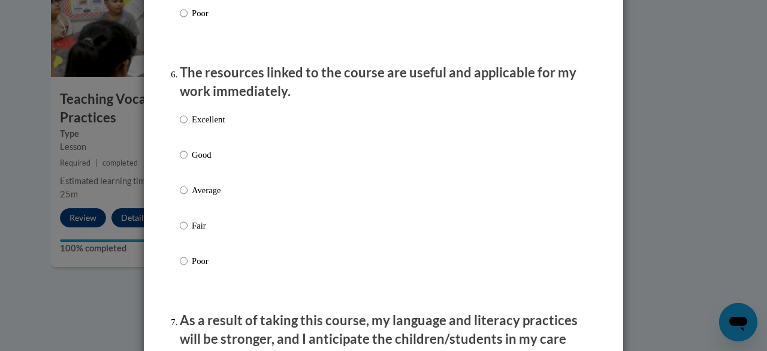
scroll to position [1303, 0]
click at [180, 162] on input "Good" at bounding box center [184, 155] width 8 height 13
radio input "true"
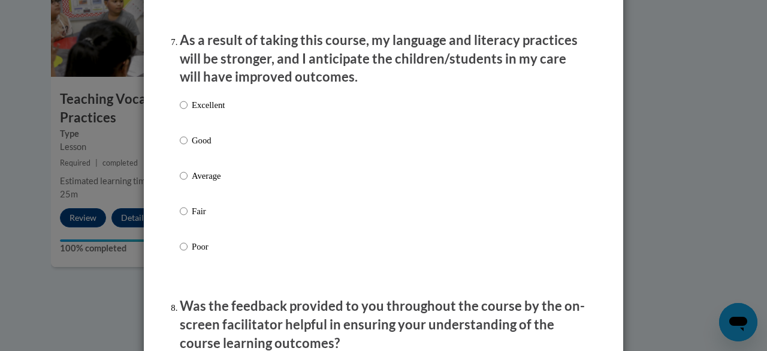
scroll to position [1580, 0]
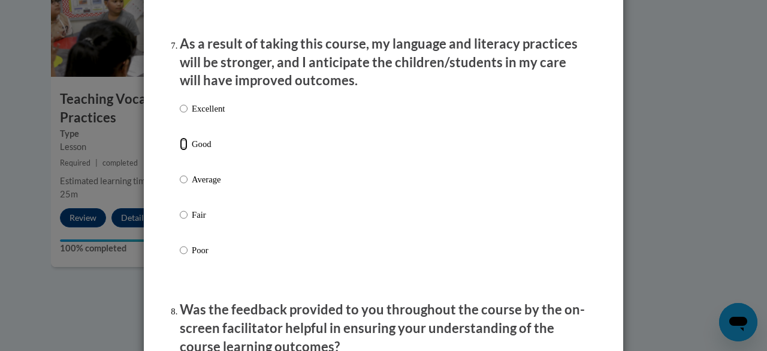
click at [182, 150] on input "Good" at bounding box center [184, 143] width 8 height 13
radio input "true"
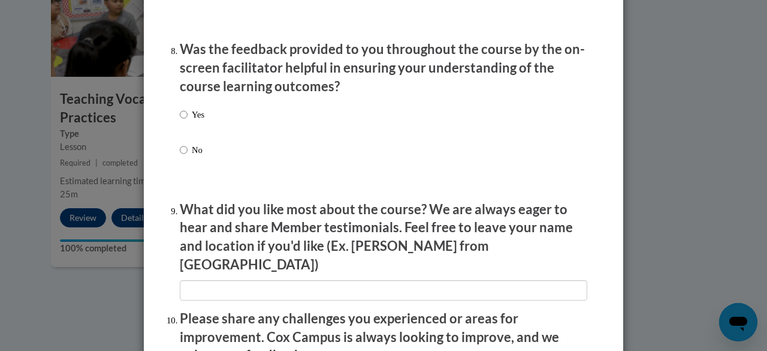
scroll to position [1839, 0]
click at [181, 122] on input "Yes" at bounding box center [184, 115] width 8 height 13
radio input "true"
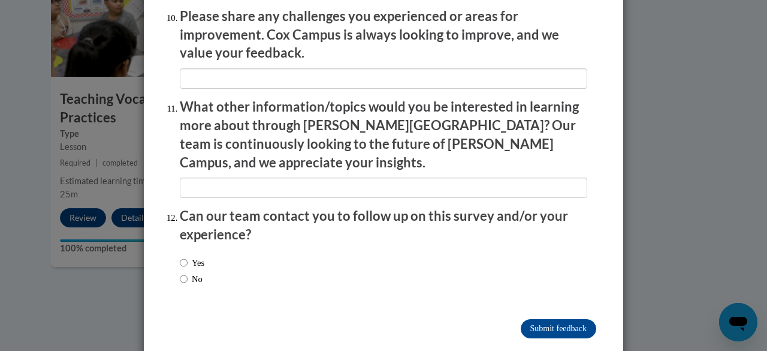
scroll to position [2141, 0]
click at [180, 273] on input "No" at bounding box center [184, 279] width 8 height 13
radio input "true"
click at [543, 320] on input "Submit feedback" at bounding box center [559, 329] width 76 height 19
